Goal: Subscribe to service/newsletter

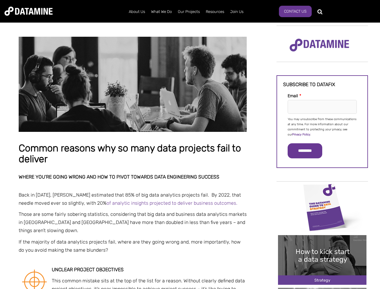
click at [323, 126] on p "You may unsubscribe from these communications at any time. For more information…" at bounding box center [322, 127] width 69 height 20
click at [309, 151] on input "*********" at bounding box center [305, 150] width 35 height 15
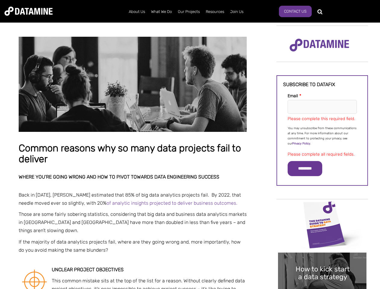
click at [323, 207] on img "Image grid with {{ image_count }} images." at bounding box center [322, 225] width 89 height 50
click at [323, 207] on div "✕" at bounding box center [190, 144] width 380 height 289
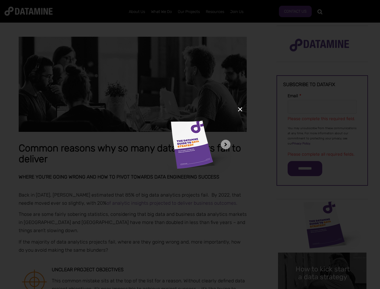
click at [323, 260] on div "✕" at bounding box center [190, 144] width 380 height 289
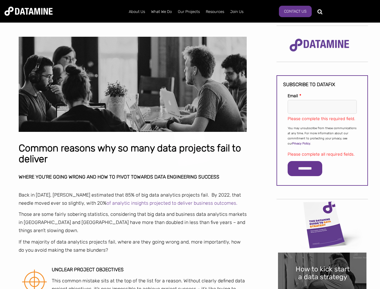
click at [323, 260] on img "Image grid with {{ image_count }} images." at bounding box center [322, 278] width 89 height 50
click at [323, 289] on div "✕" at bounding box center [190, 144] width 380 height 289
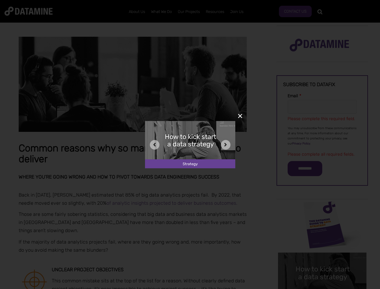
click at [323, 289] on div "✕" at bounding box center [190, 144] width 380 height 289
